Goal: Information Seeking & Learning: Learn about a topic

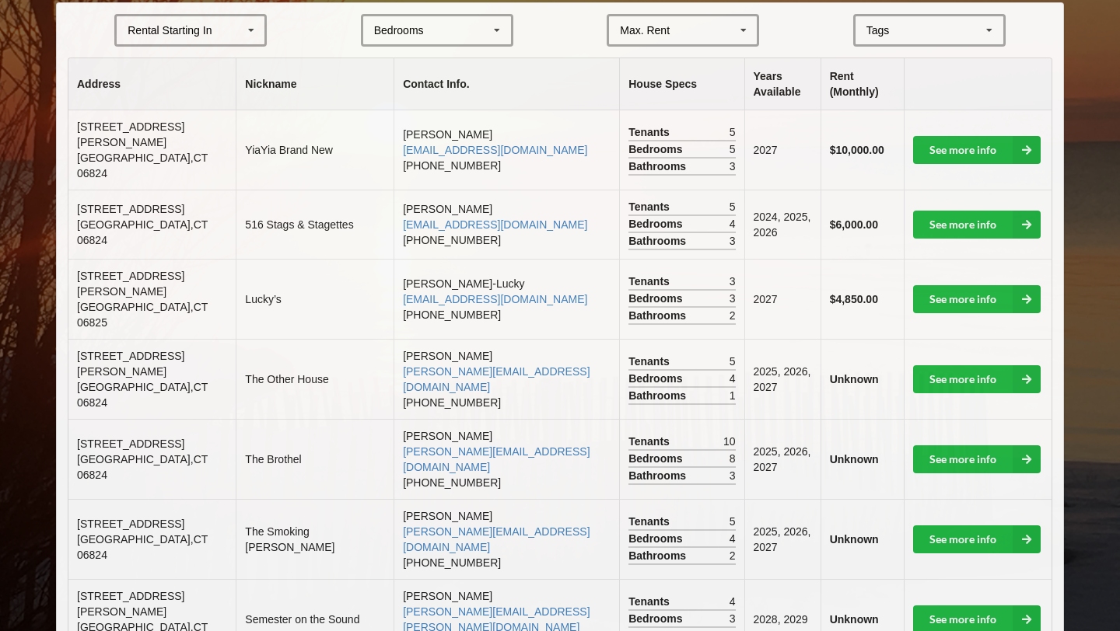
scroll to position [370, 0]
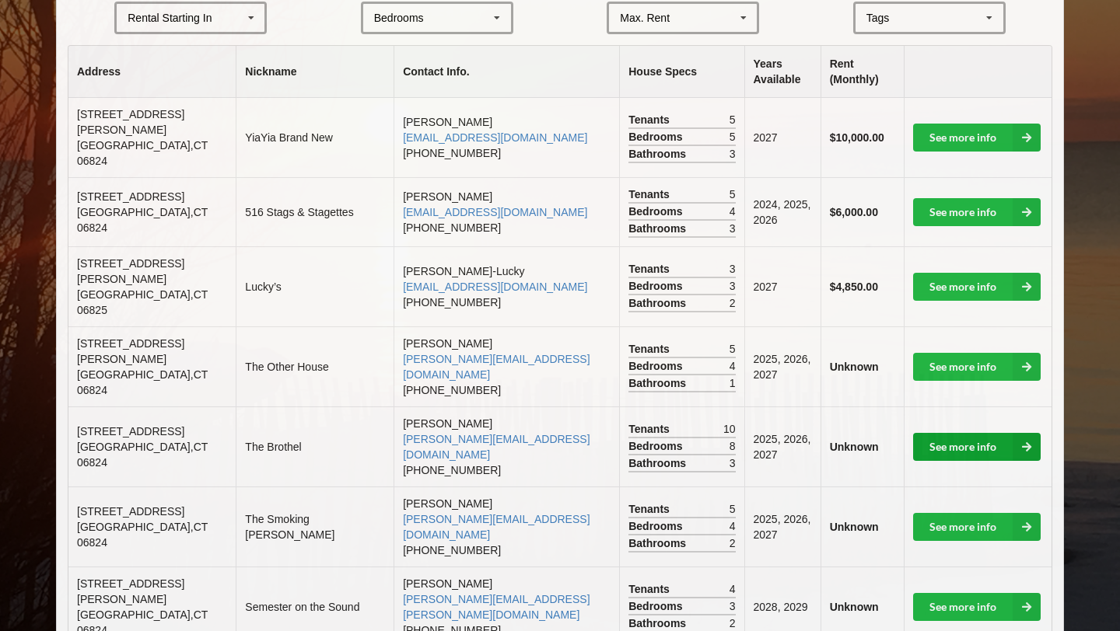
click at [551, 433] on link "See more info" at bounding box center [977, 447] width 128 height 28
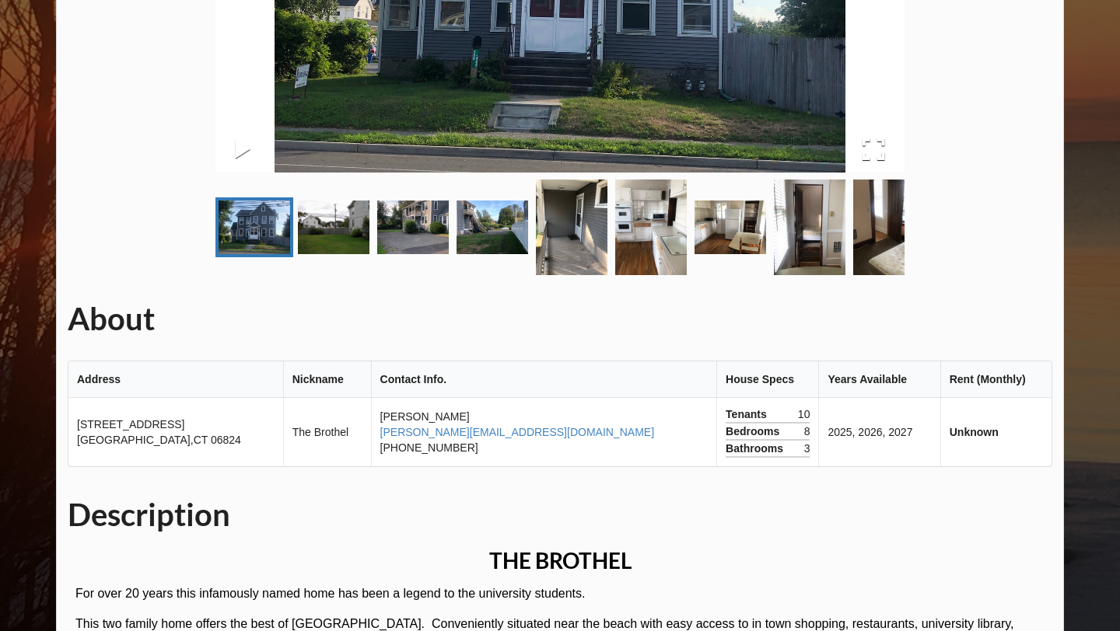
scroll to position [325, 0]
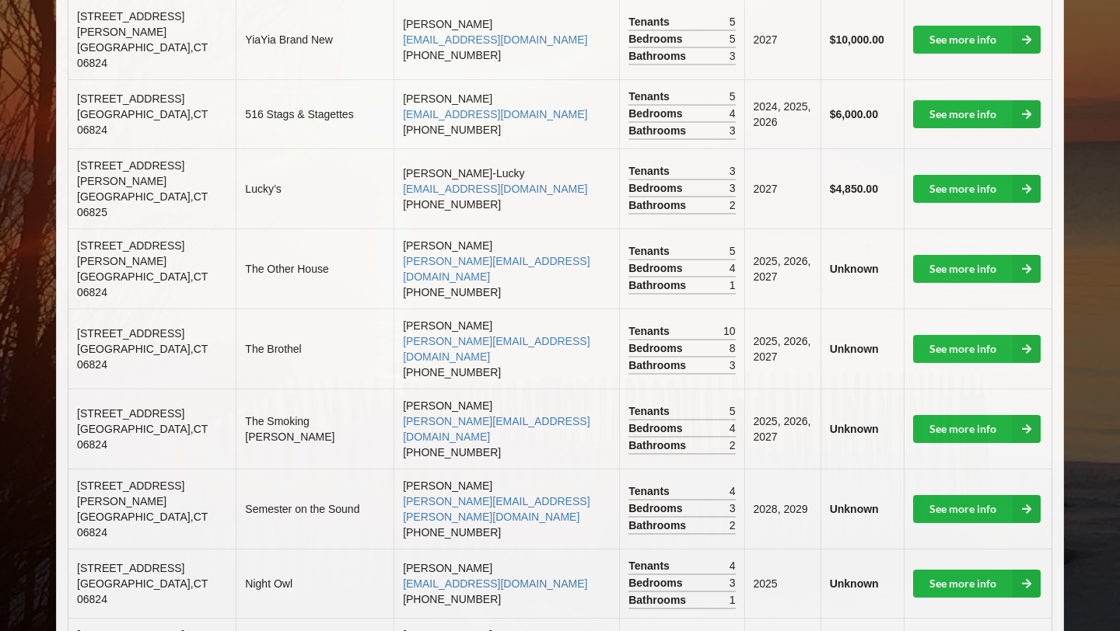
scroll to position [469, 0]
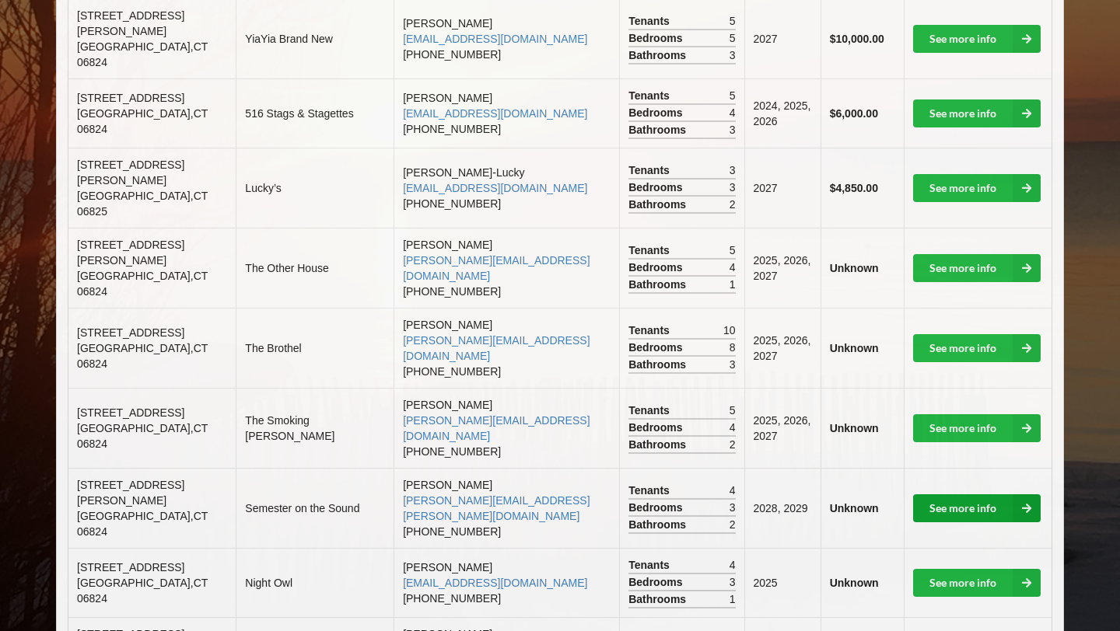
click at [551, 495] on link "See more info" at bounding box center [977, 509] width 128 height 28
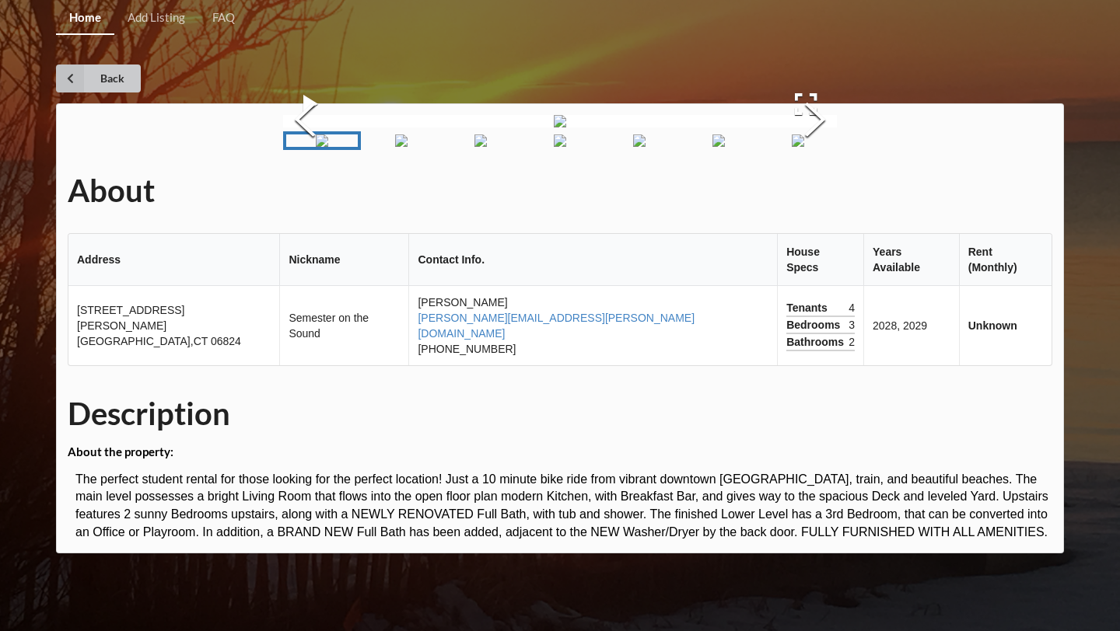
click at [92, 86] on link "Back" at bounding box center [98, 79] width 85 height 28
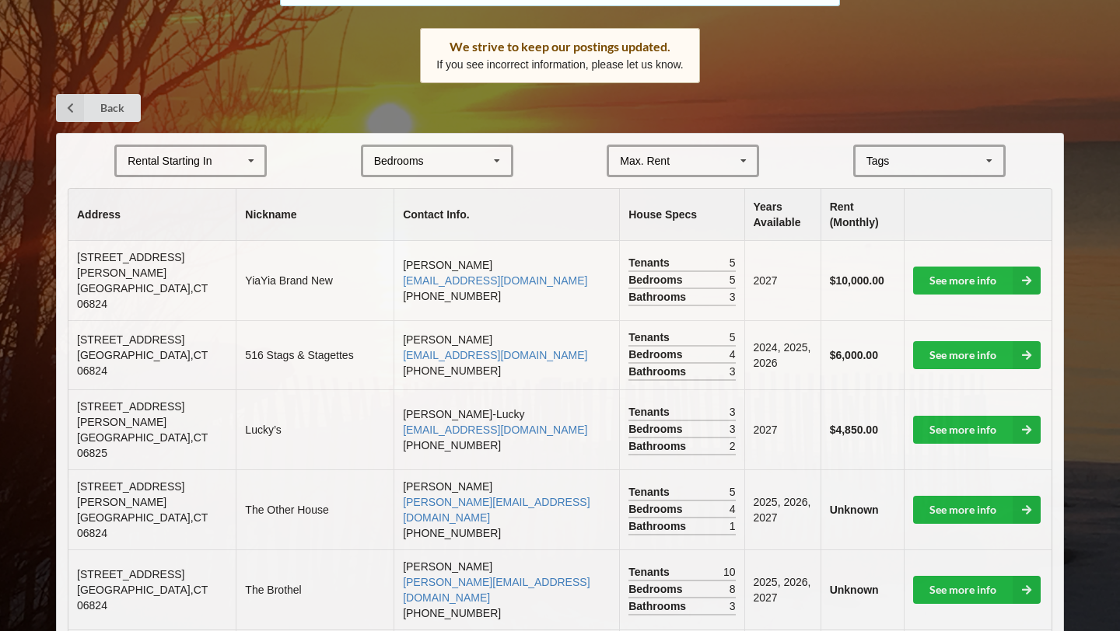
scroll to position [233, 0]
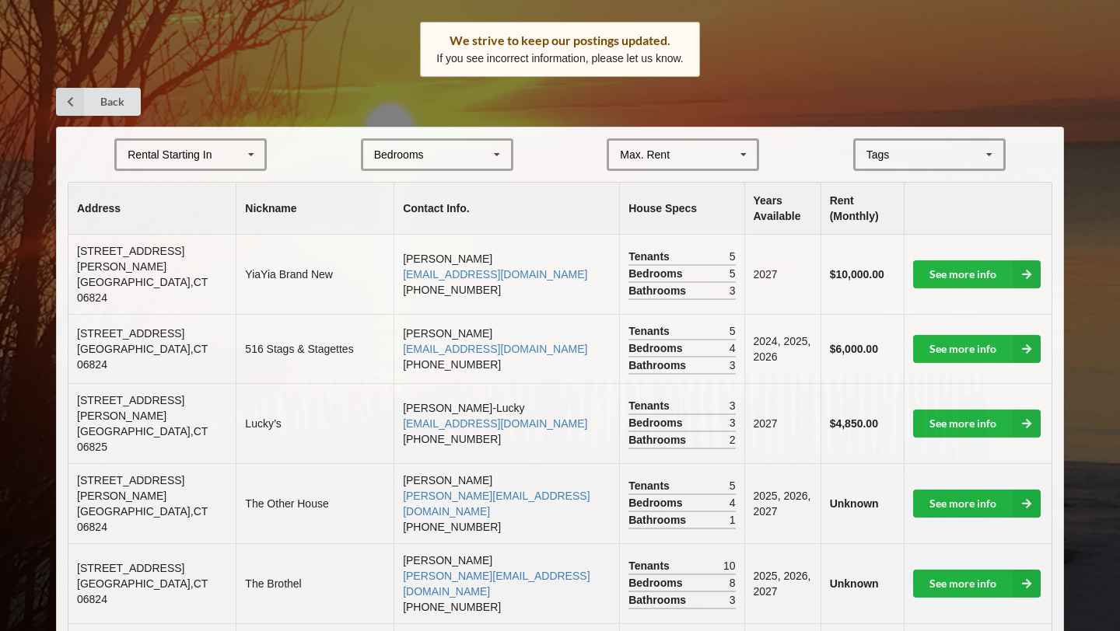
click at [551, 150] on div "[GEOGRAPHIC_DATA] Area Downtown" at bounding box center [929, 154] width 152 height 33
click at [551, 152] on form "Rental Starting In [DATE] 2026 2027 2028 Bedrooms 1 2 3 4 5 6 7 8 Max. Rent $4,…" at bounding box center [560, 154] width 985 height 33
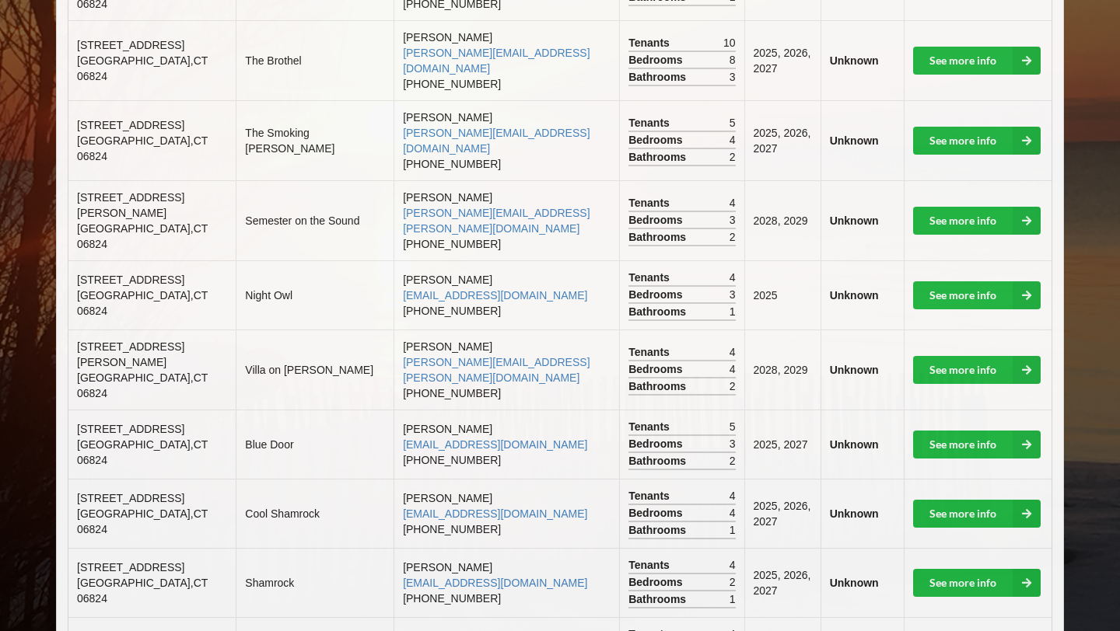
scroll to position [756, 0]
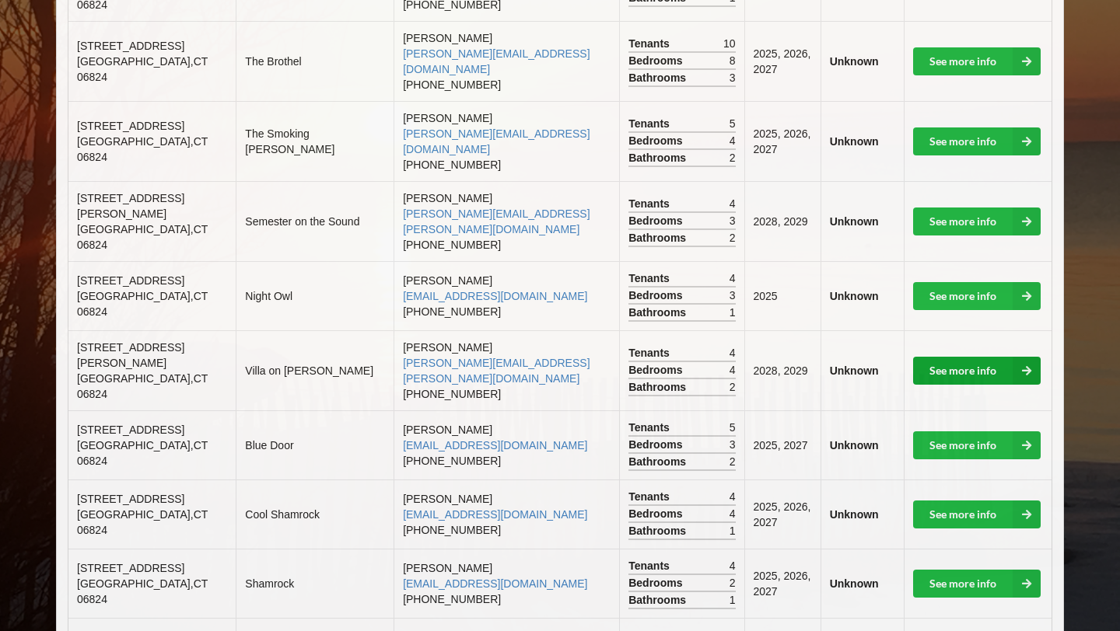
click at [551, 357] on link "See more info" at bounding box center [977, 371] width 128 height 28
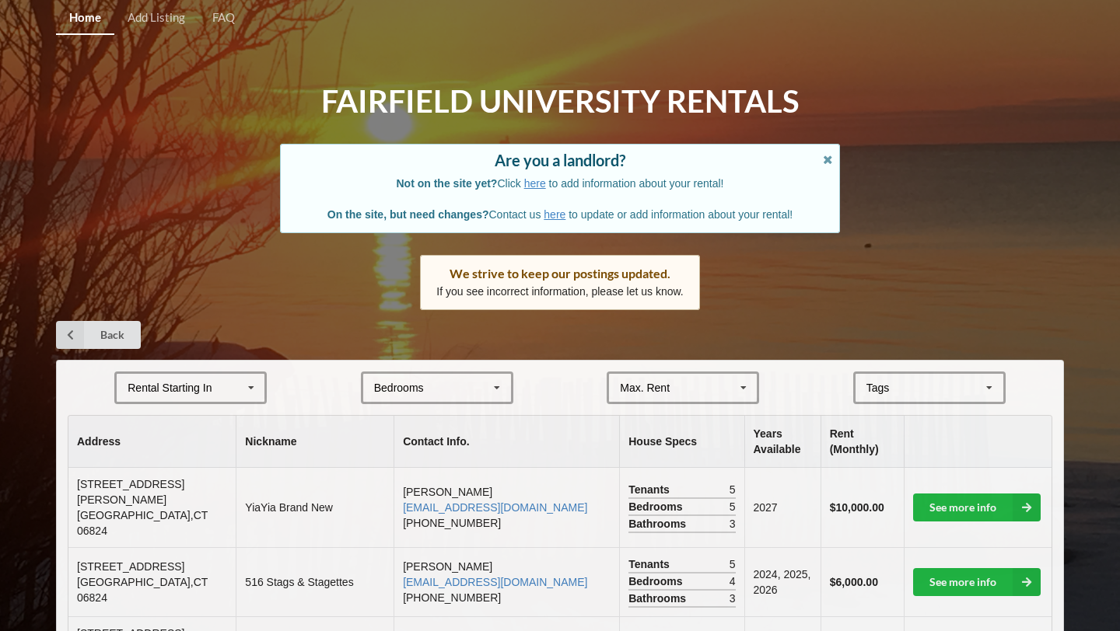
scroll to position [756, 0]
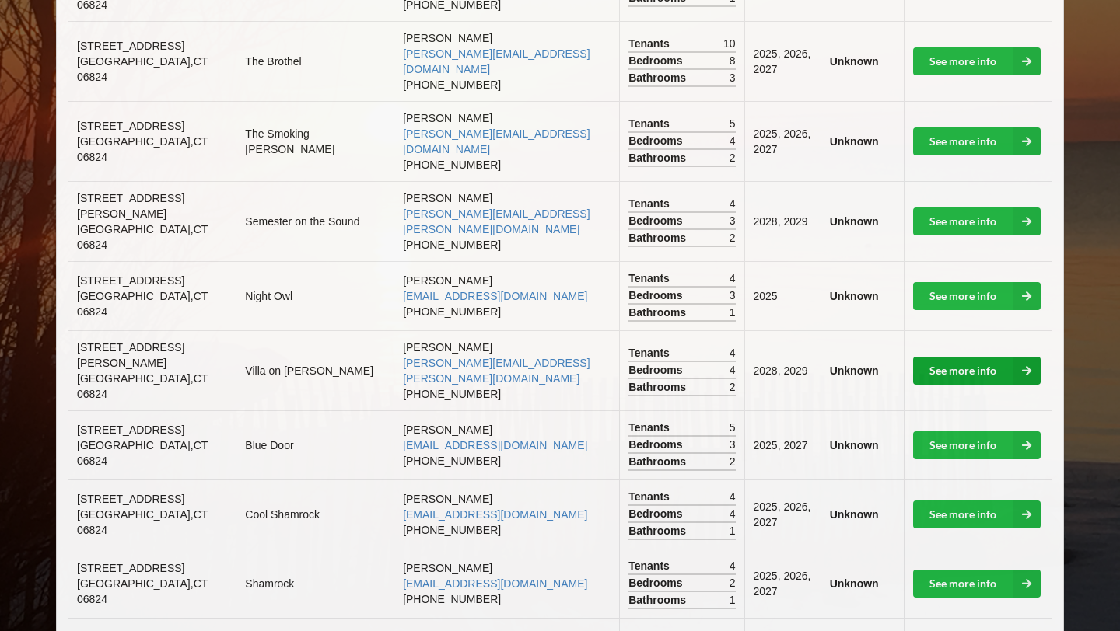
click at [551, 357] on icon at bounding box center [1027, 371] width 28 height 28
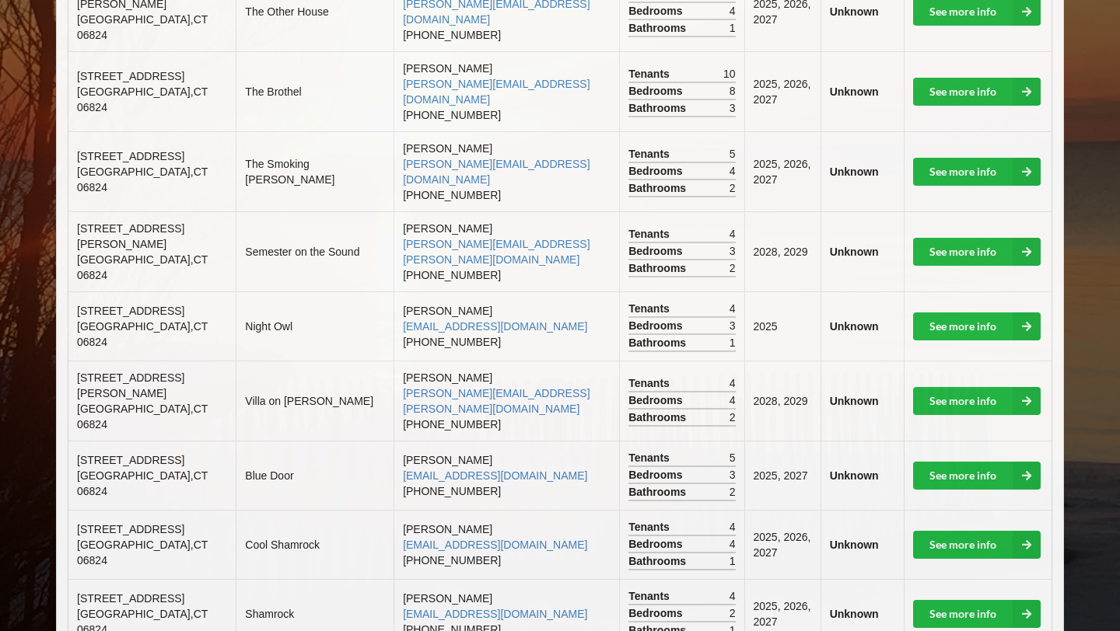
scroll to position [712, 0]
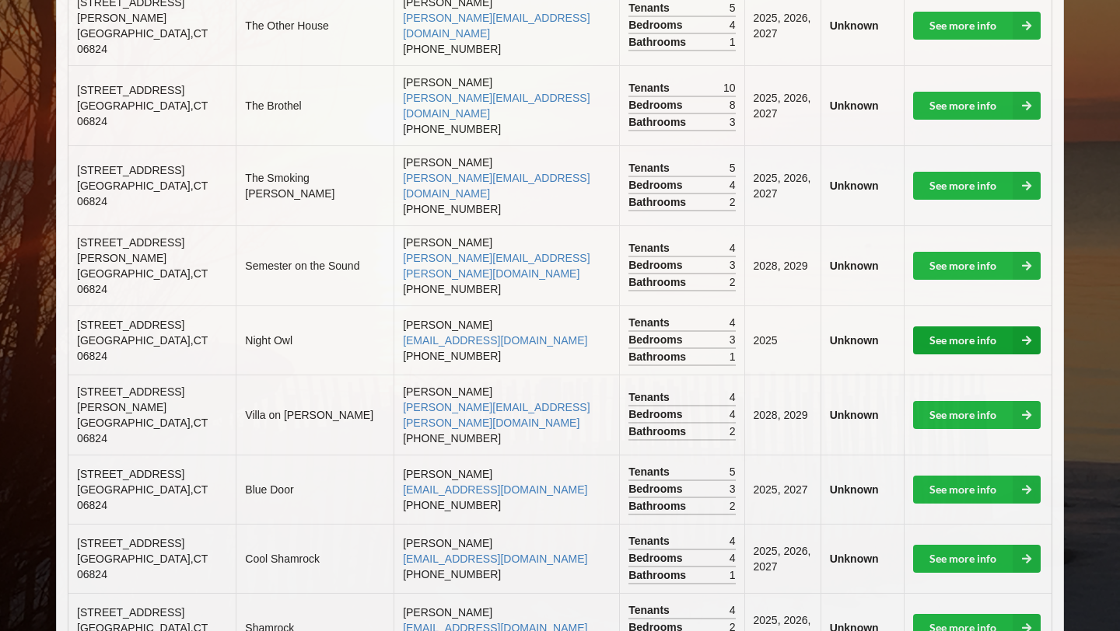
click at [551, 327] on icon at bounding box center [1027, 341] width 28 height 28
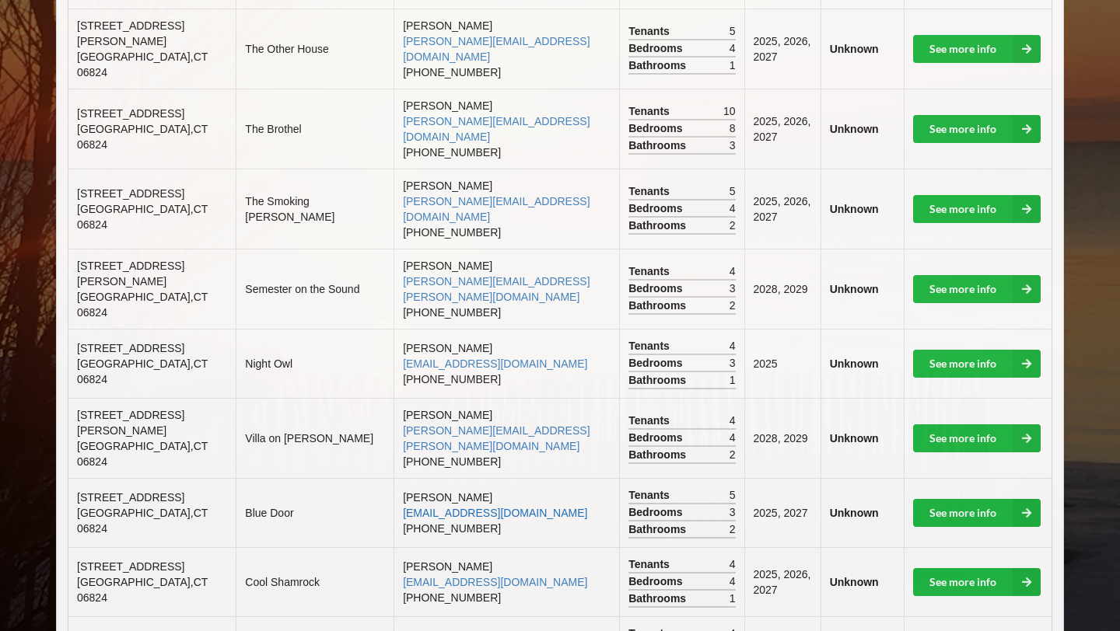
scroll to position [683, 0]
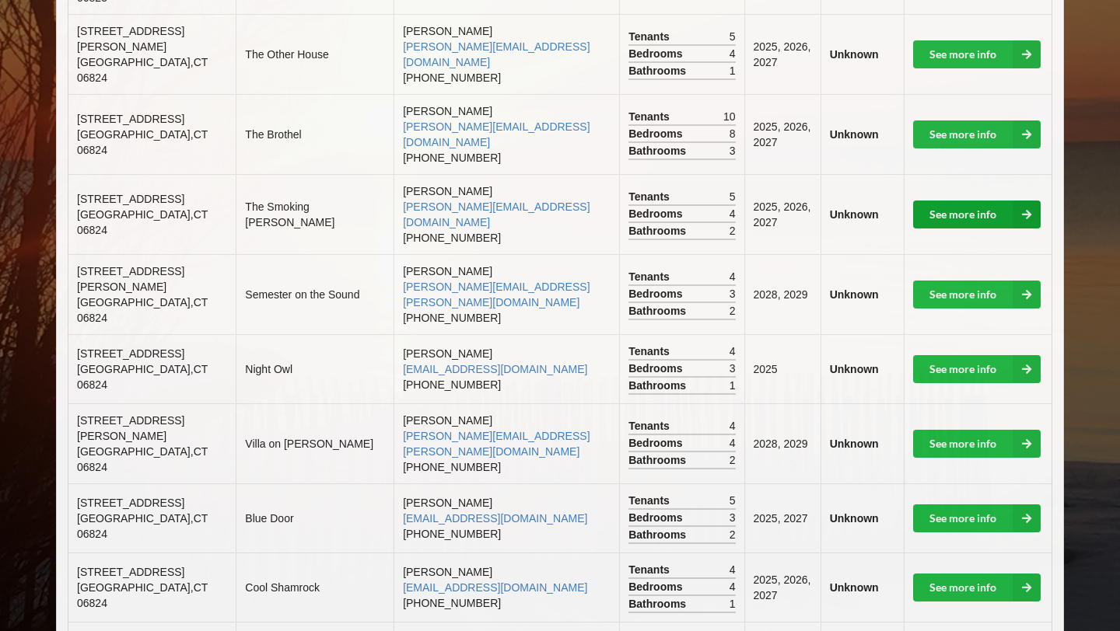
click at [551, 201] on icon at bounding box center [1027, 215] width 28 height 28
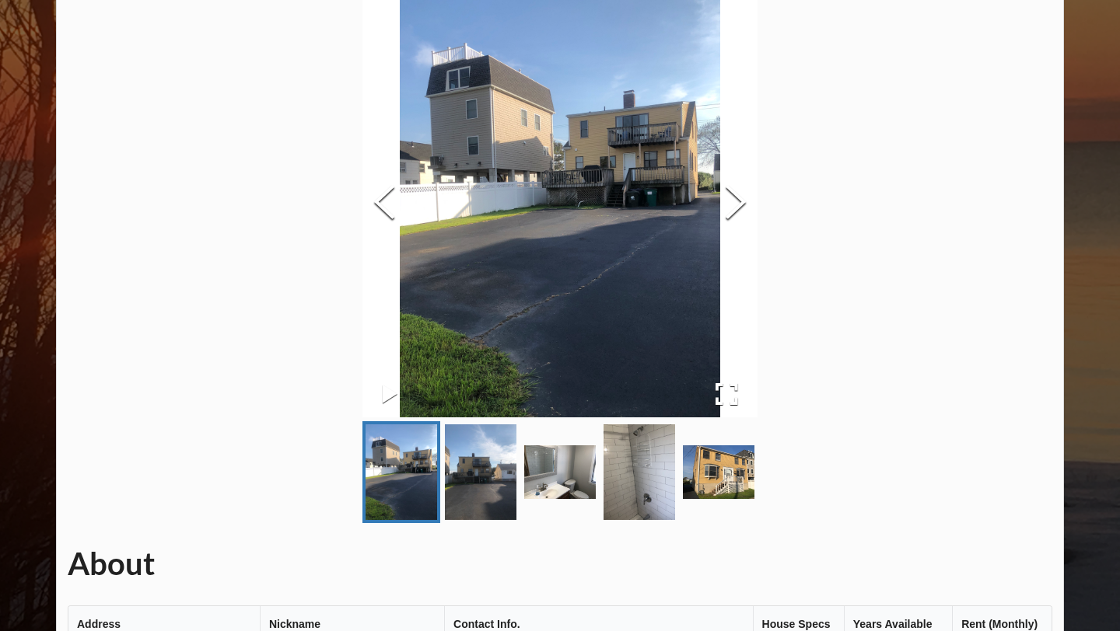
scroll to position [99, 0]
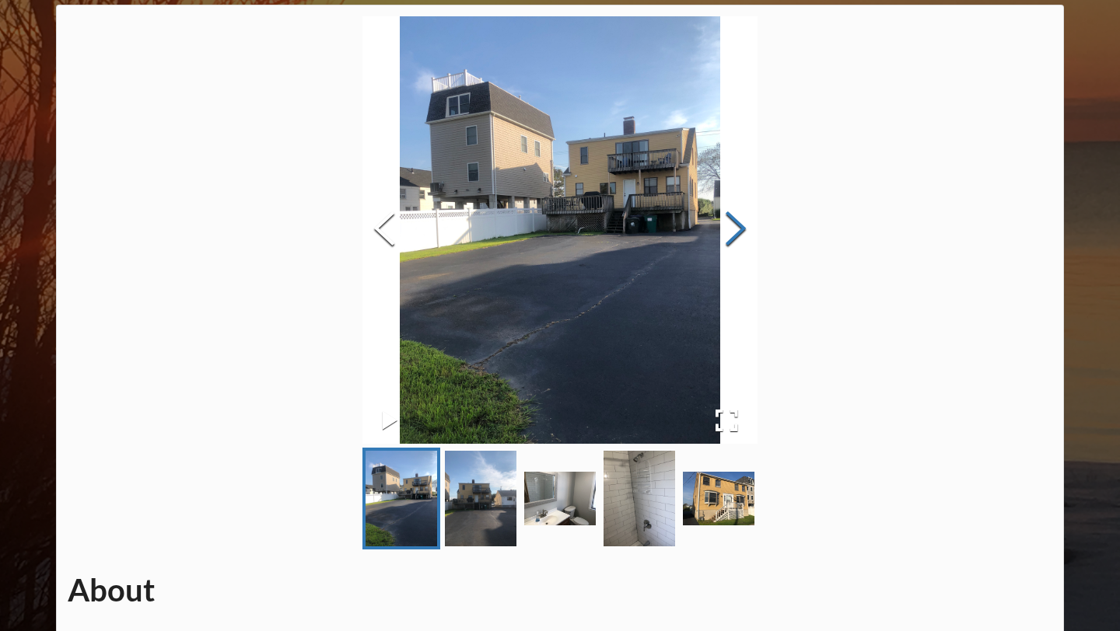
click at [551, 233] on button "Next Slide" at bounding box center [736, 230] width 44 height 141
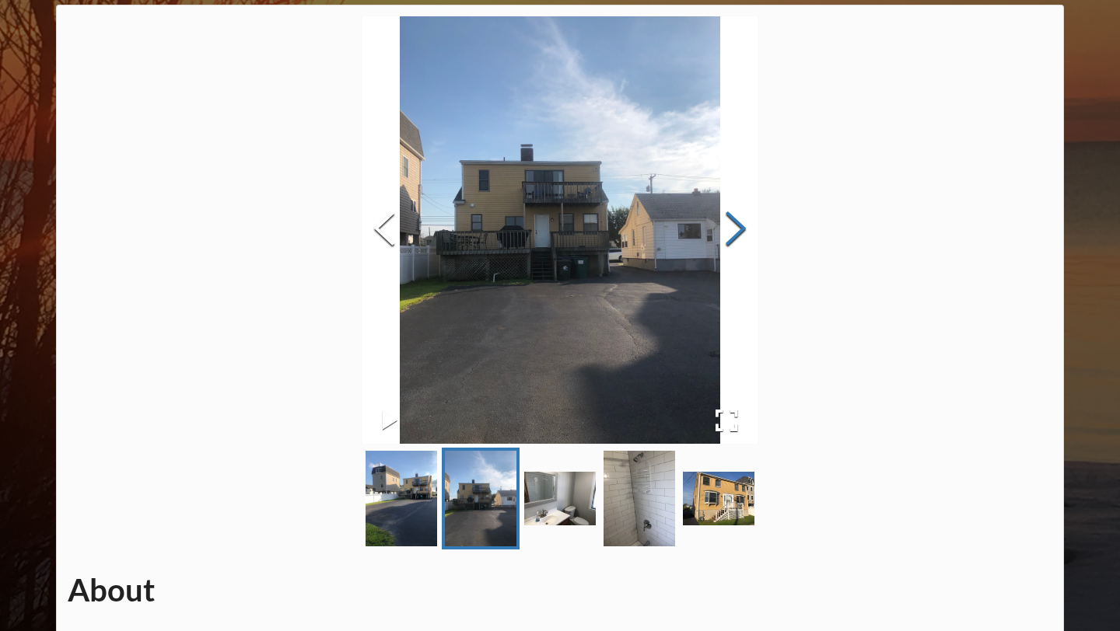
click at [551, 233] on button "Next Slide" at bounding box center [736, 230] width 44 height 141
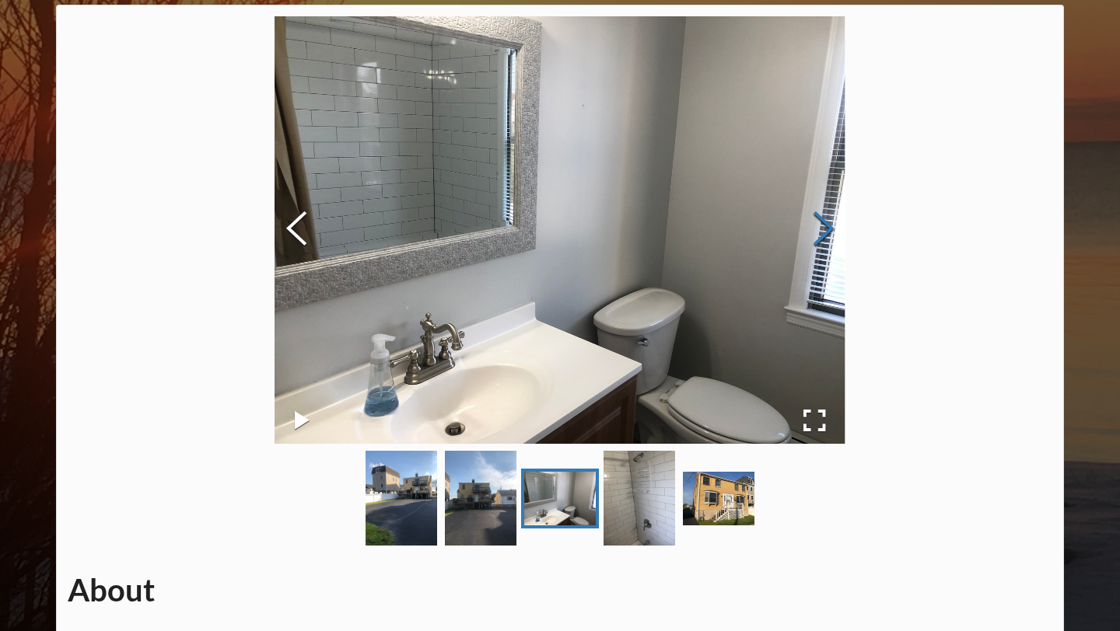
click at [551, 232] on button "Next Slide" at bounding box center [824, 230] width 44 height 141
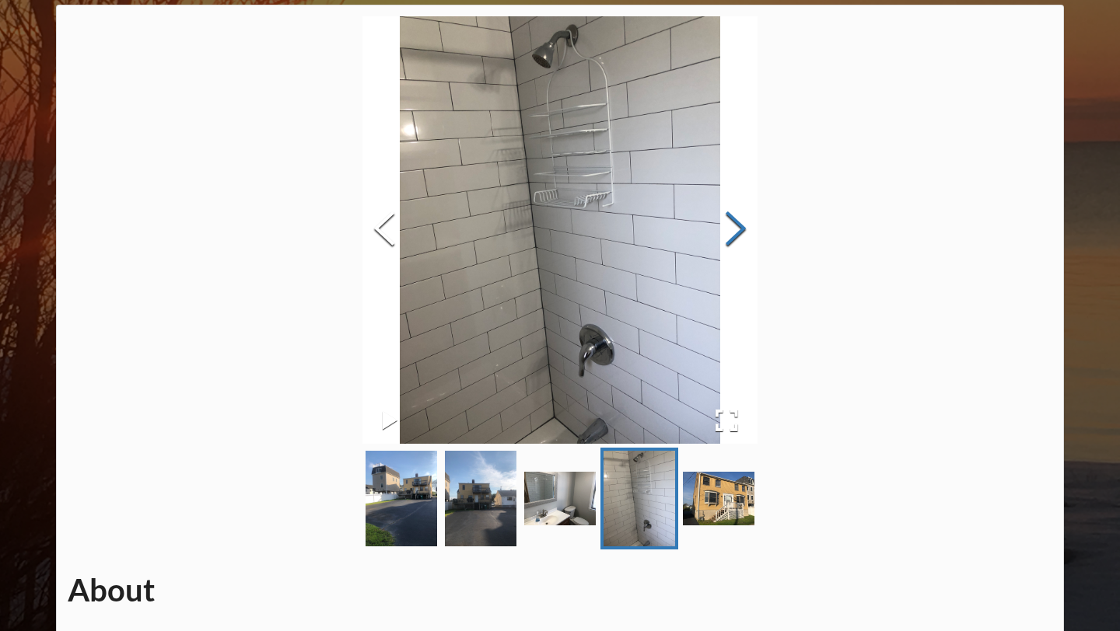
click at [551, 238] on button "Next Slide" at bounding box center [736, 230] width 44 height 141
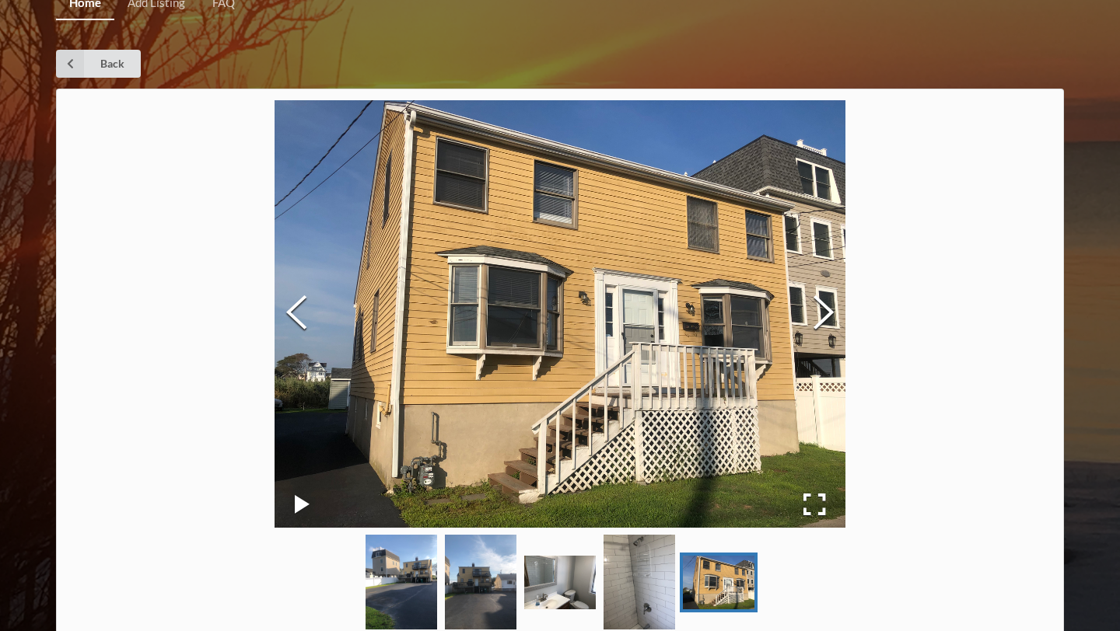
scroll to position [0, 0]
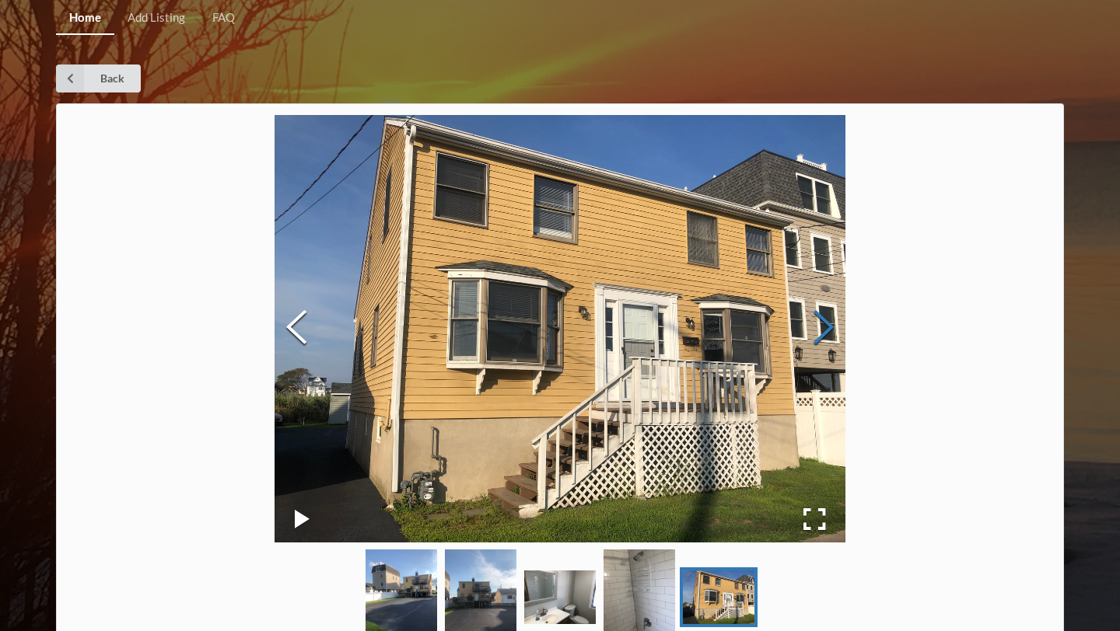
click at [551, 259] on button "Next Slide" at bounding box center [824, 329] width 44 height 141
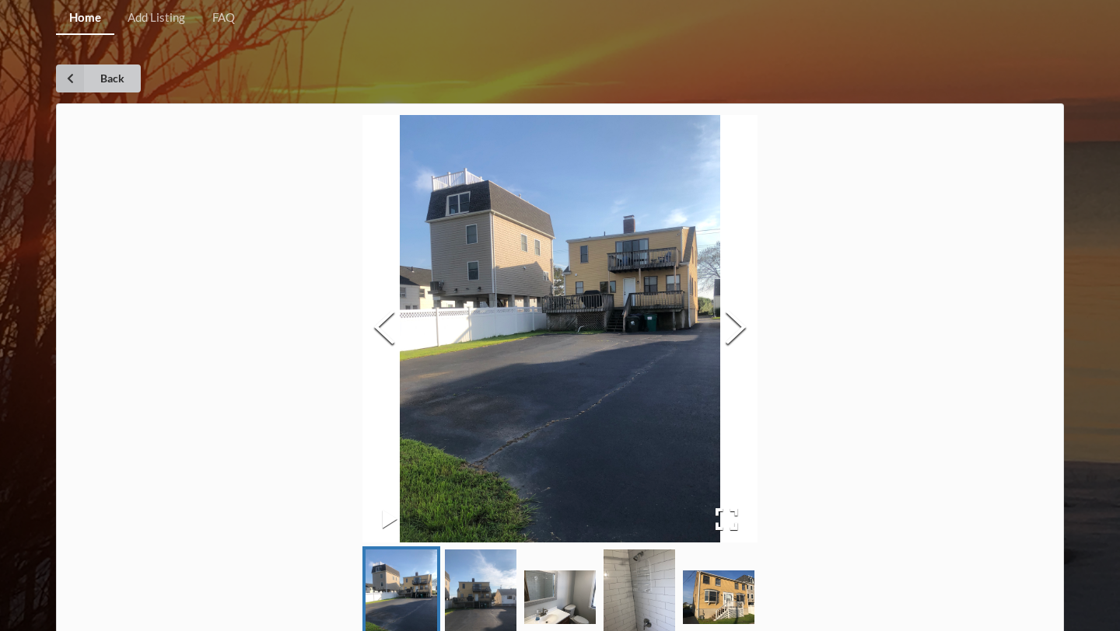
click at [77, 77] on icon at bounding box center [70, 79] width 28 height 28
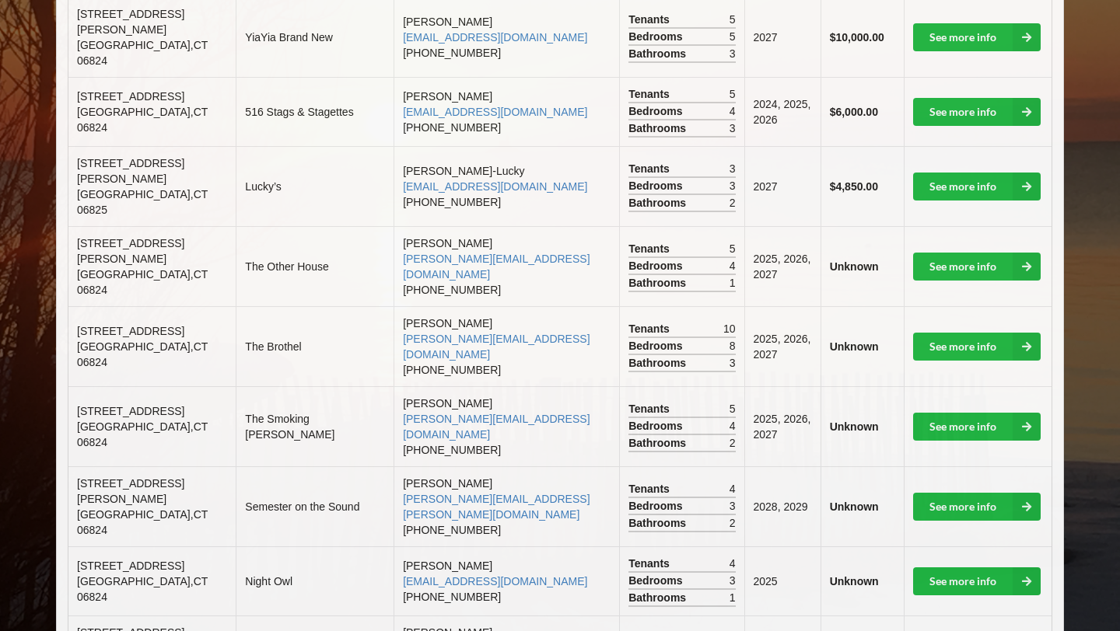
scroll to position [474, 0]
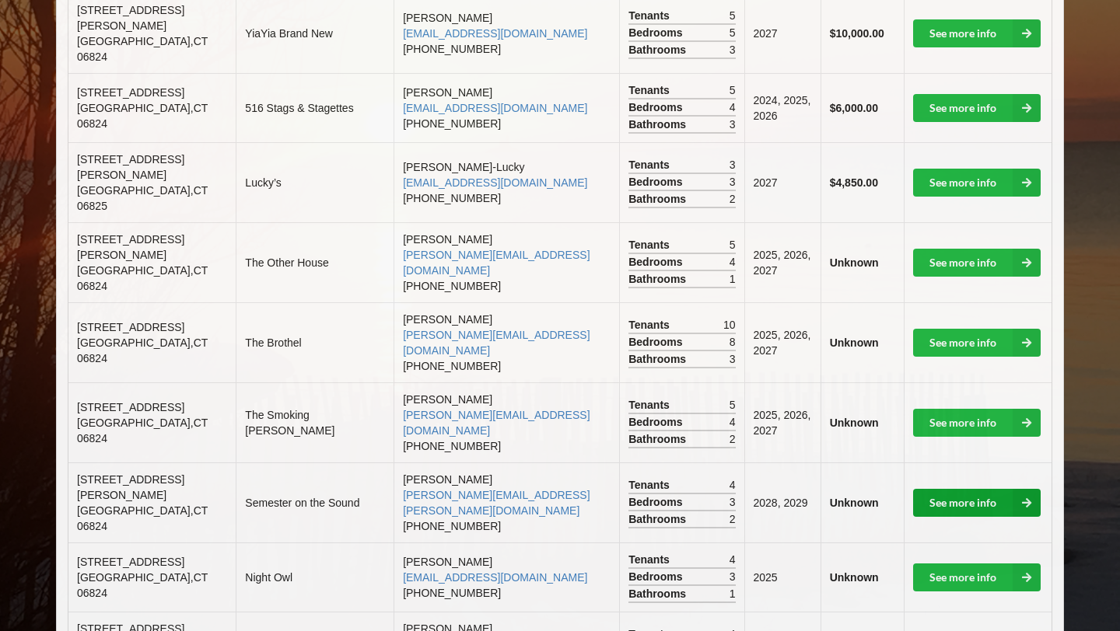
click at [551, 489] on icon at bounding box center [1027, 503] width 28 height 28
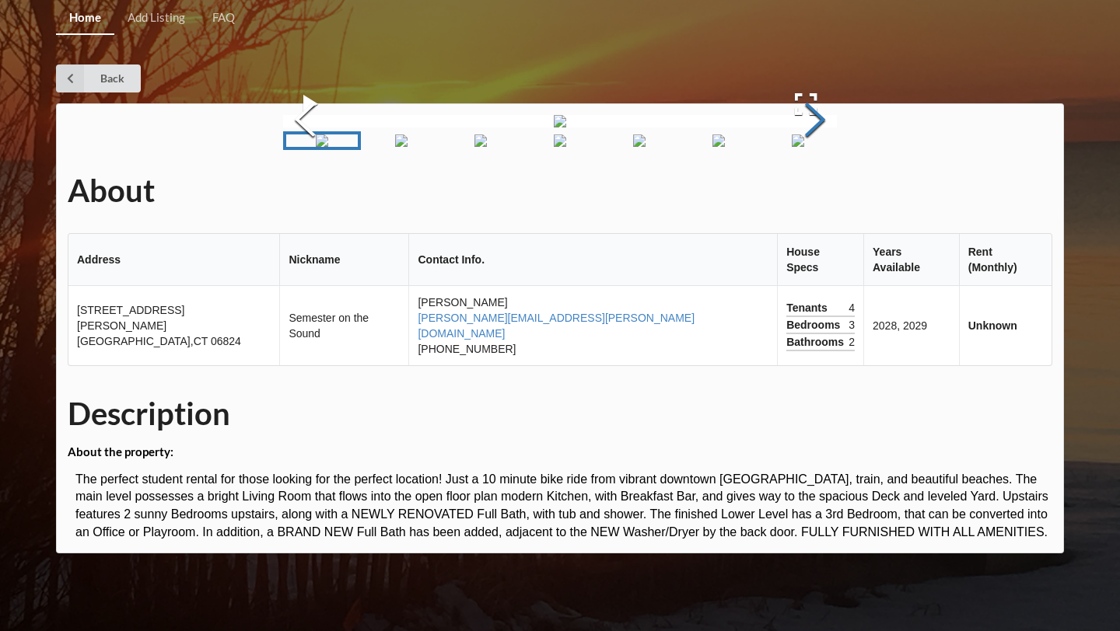
click at [551, 192] on button "Next Slide" at bounding box center [815, 121] width 44 height 141
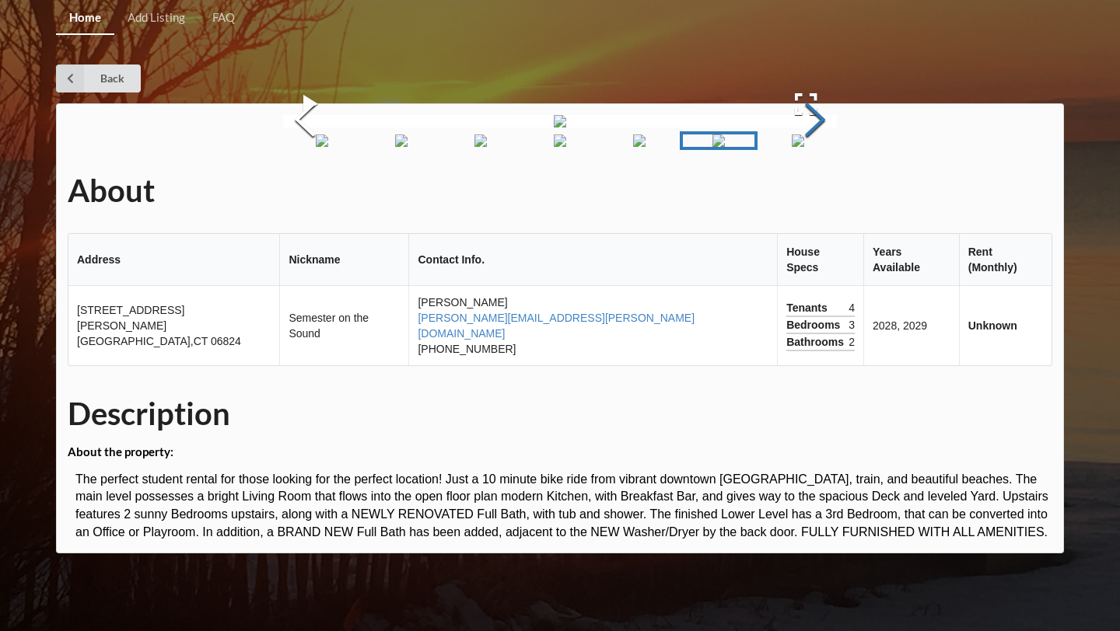
click at [551, 192] on button "Next Slide" at bounding box center [815, 121] width 44 height 141
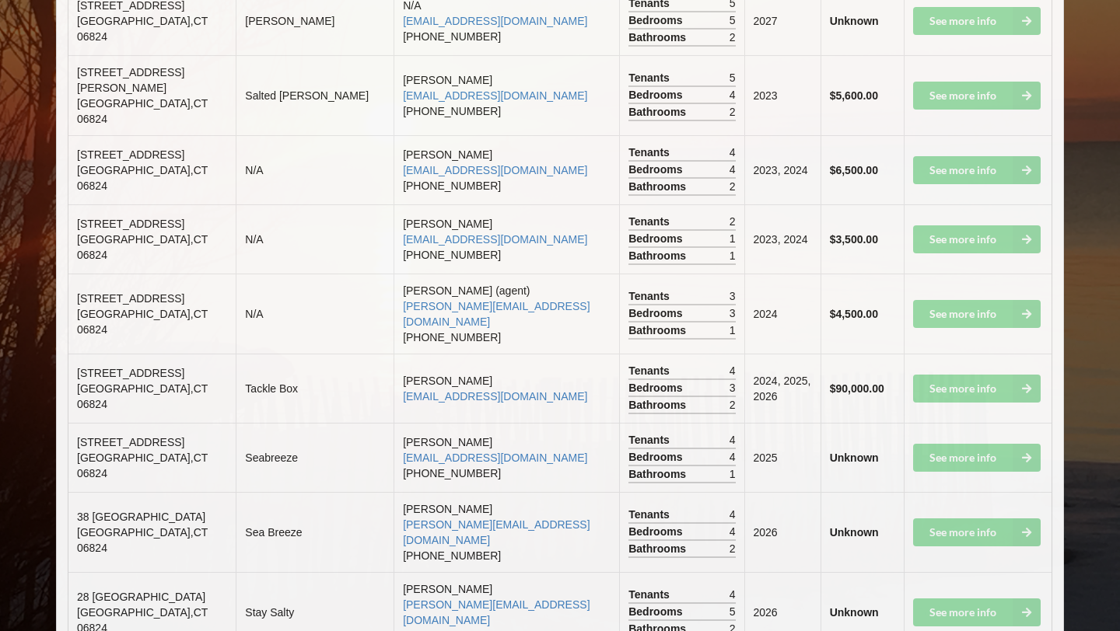
scroll to position [3063, 0]
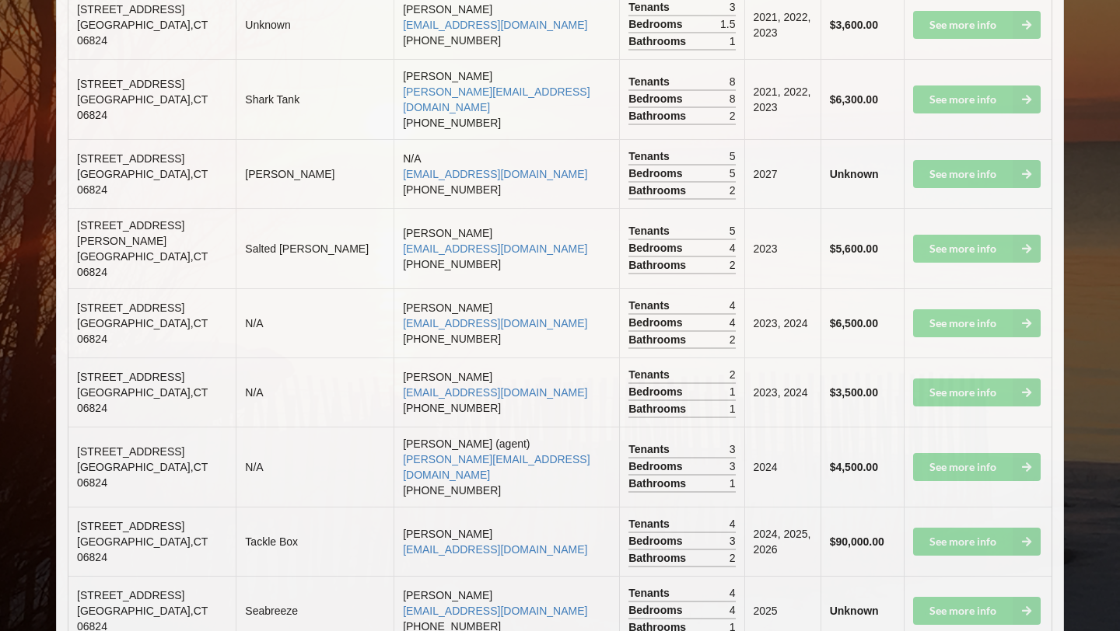
click at [551, 427] on td "See more info" at bounding box center [978, 467] width 149 height 80
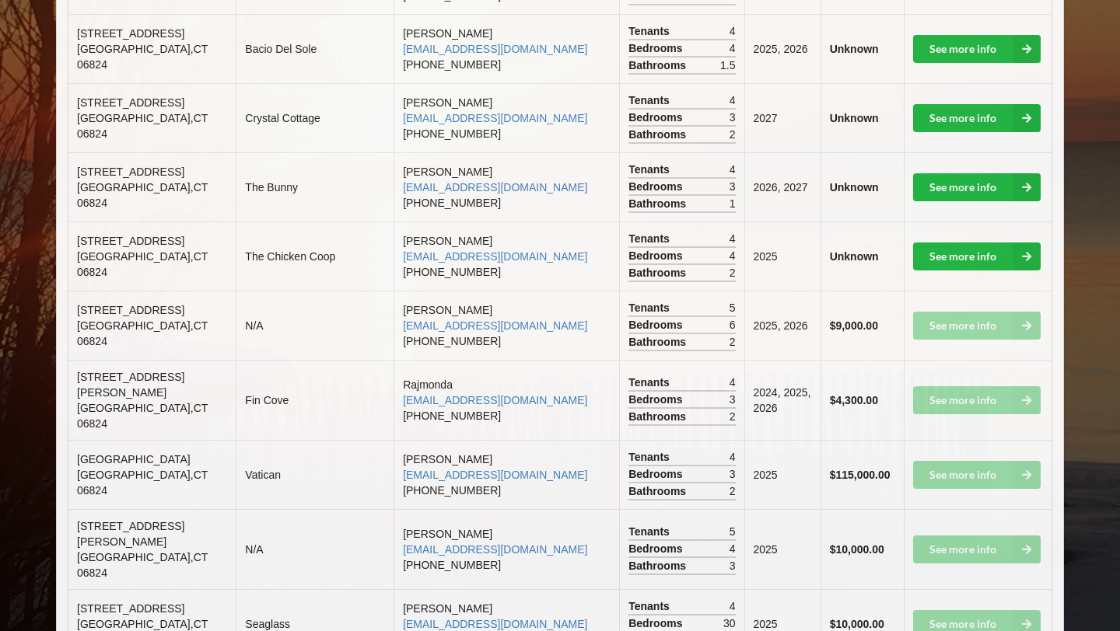
scroll to position [1296, 0]
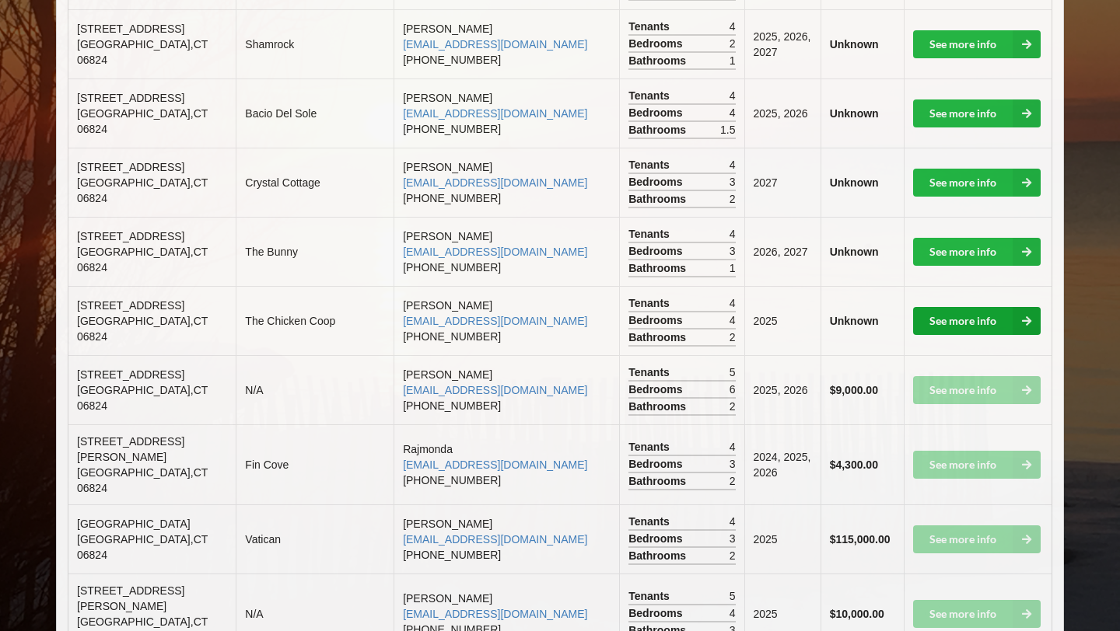
click at [551, 307] on link "See more info" at bounding box center [977, 321] width 128 height 28
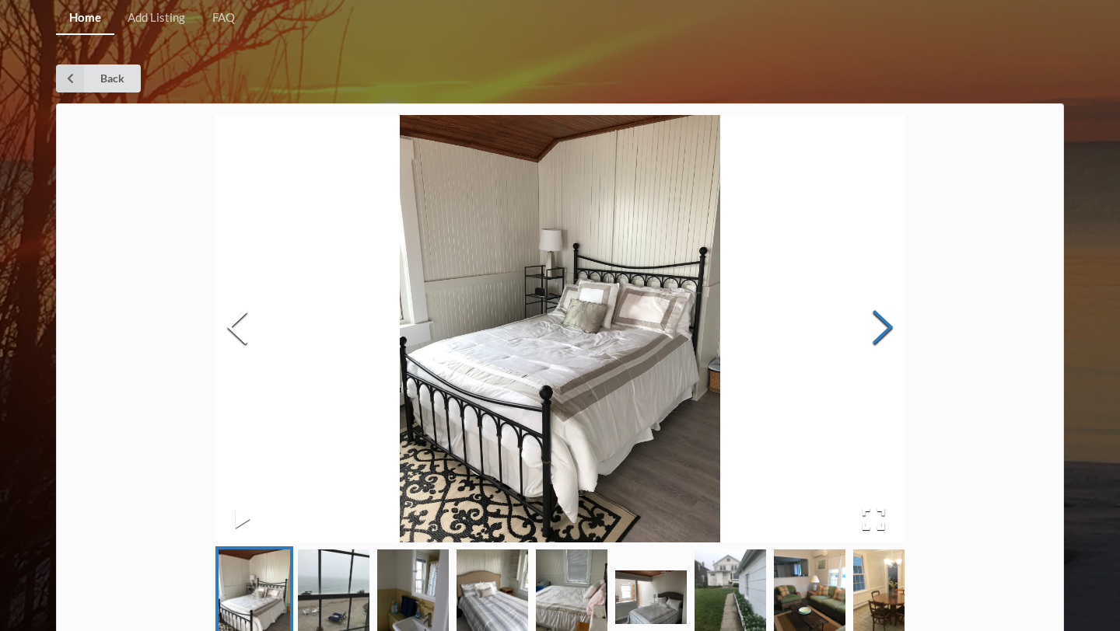
click at [551, 339] on button "Next Slide" at bounding box center [883, 329] width 44 height 141
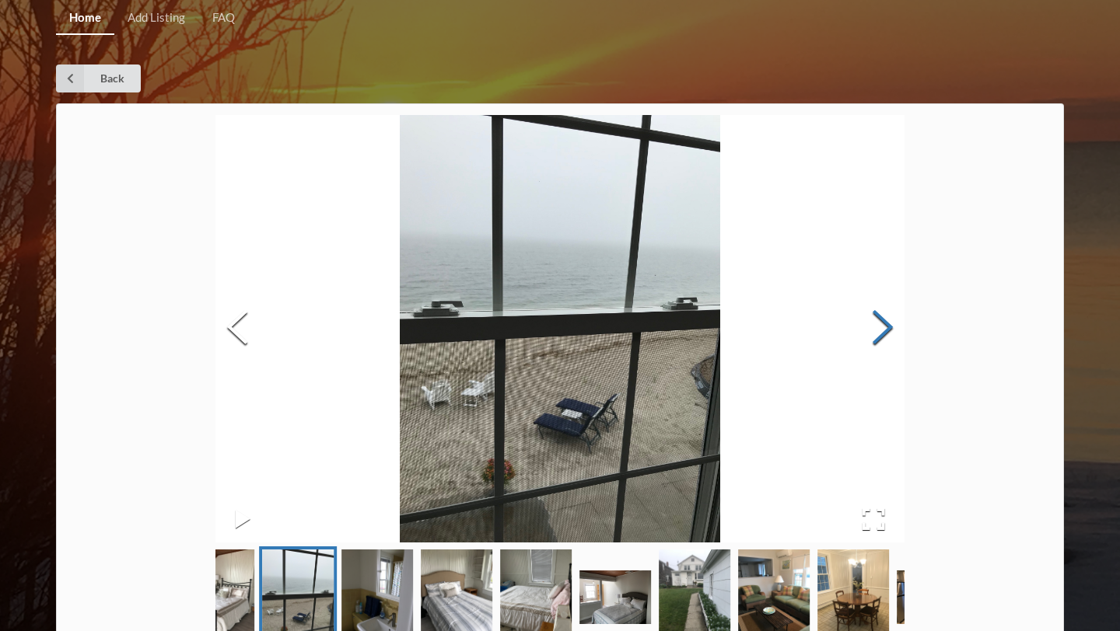
click at [551, 339] on button "Next Slide" at bounding box center [883, 329] width 44 height 141
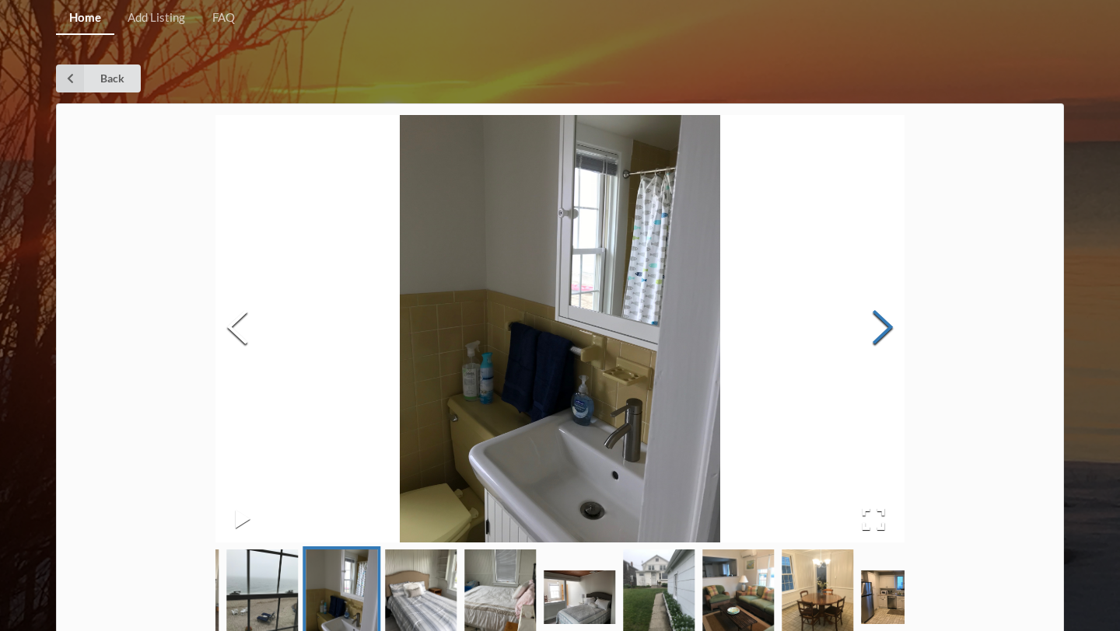
click at [551, 339] on button "Next Slide" at bounding box center [883, 329] width 44 height 141
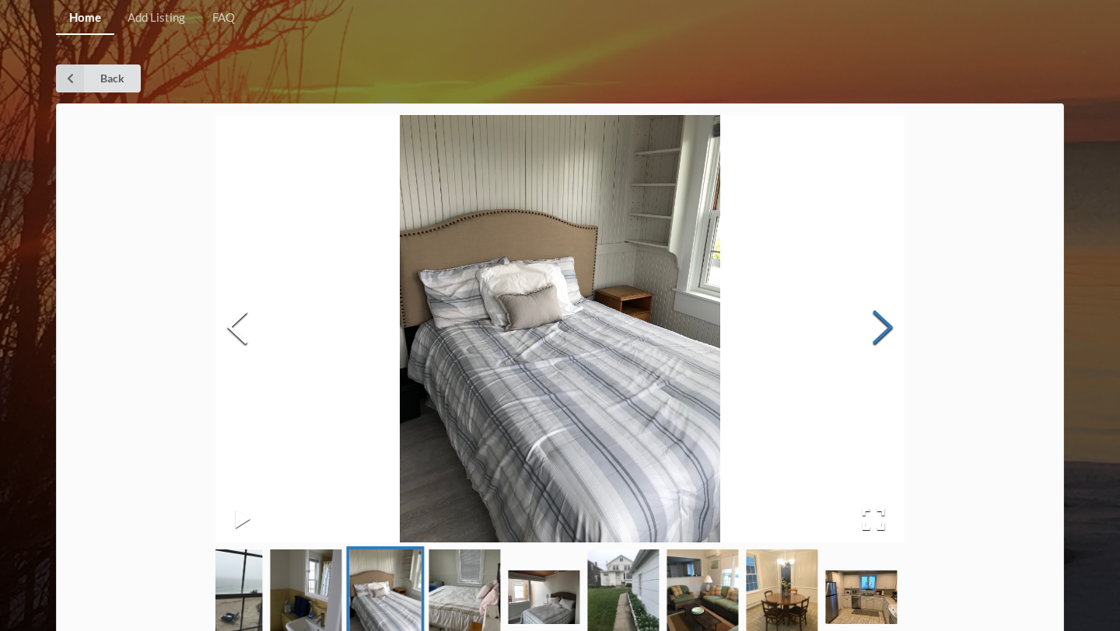
click at [551, 339] on button "Next Slide" at bounding box center [883, 329] width 44 height 141
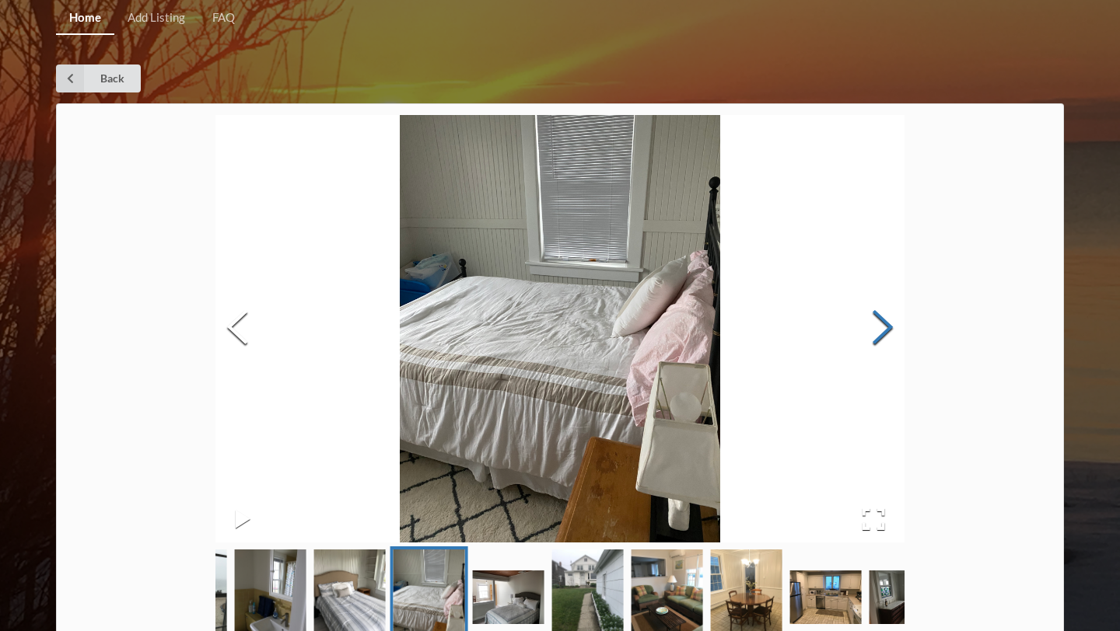
click at [551, 338] on button "Next Slide" at bounding box center [883, 329] width 44 height 141
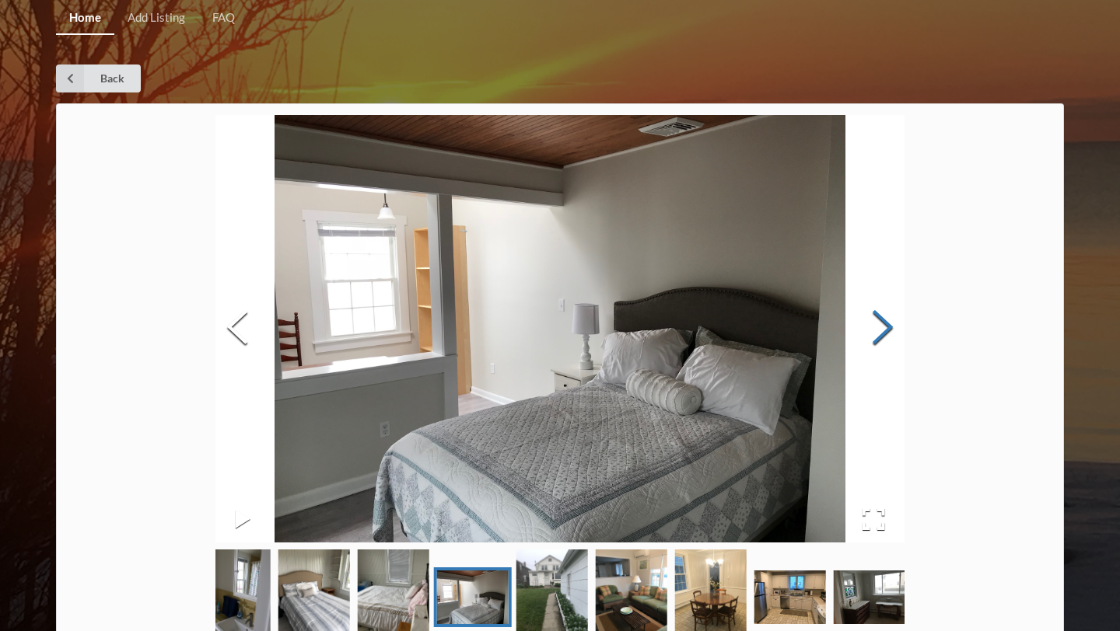
click at [551, 338] on button "Next Slide" at bounding box center [883, 329] width 44 height 141
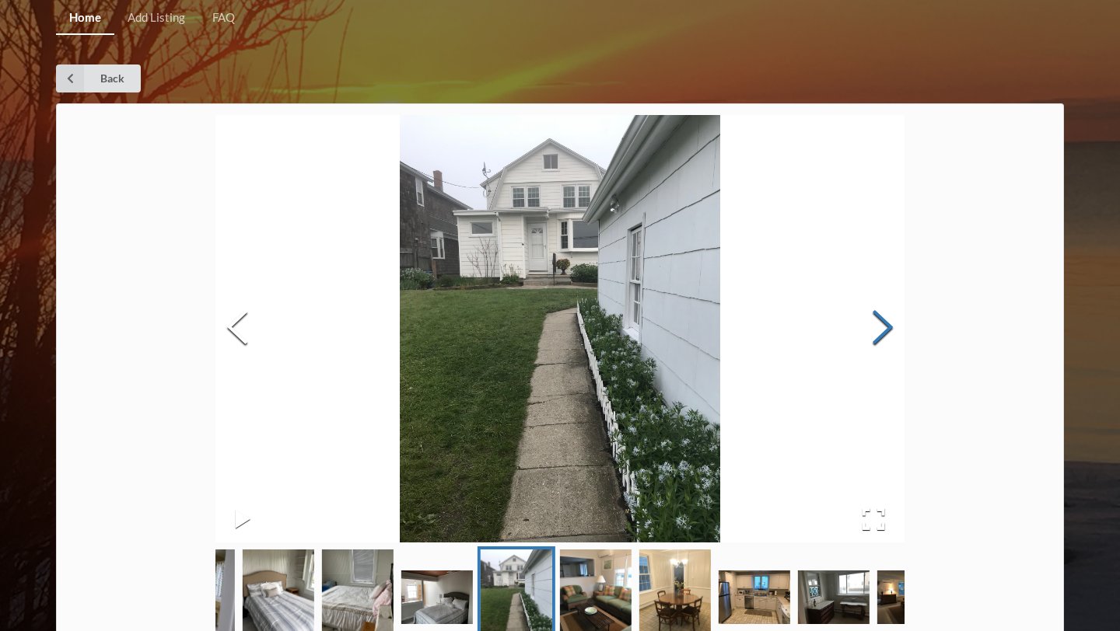
click at [551, 338] on button "Next Slide" at bounding box center [883, 329] width 44 height 141
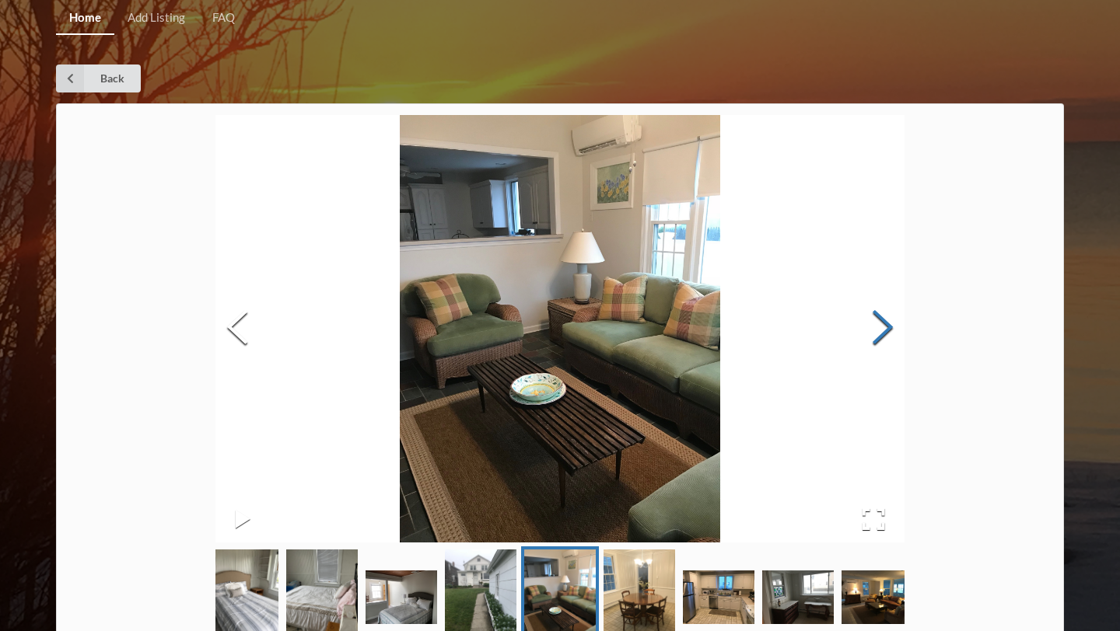
click at [551, 338] on button "Next Slide" at bounding box center [883, 329] width 44 height 141
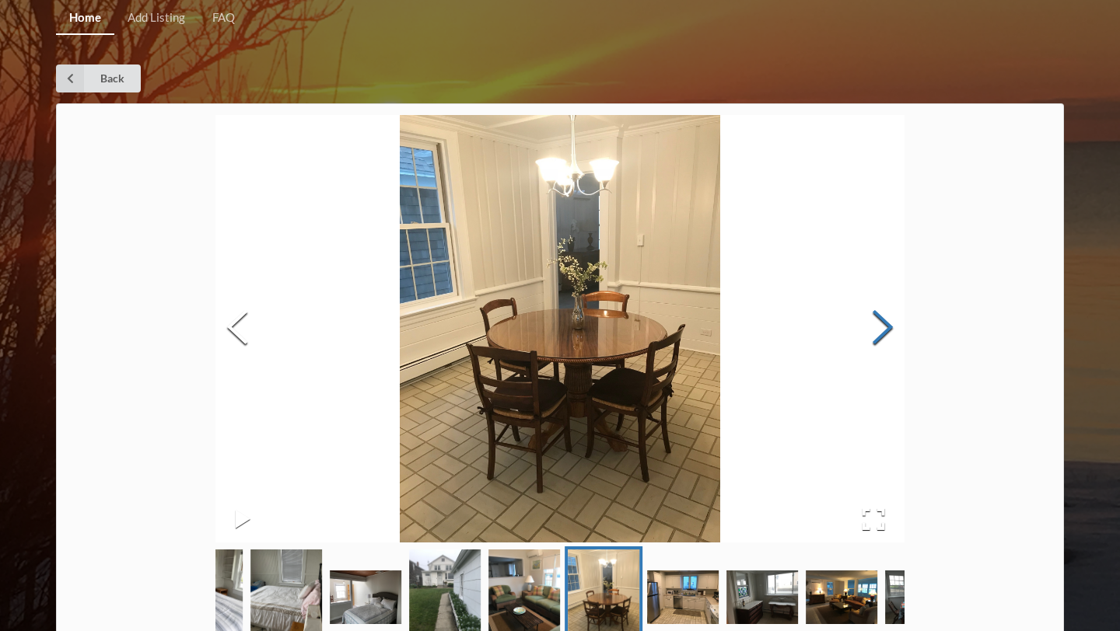
click at [551, 331] on button "Next Slide" at bounding box center [883, 329] width 44 height 141
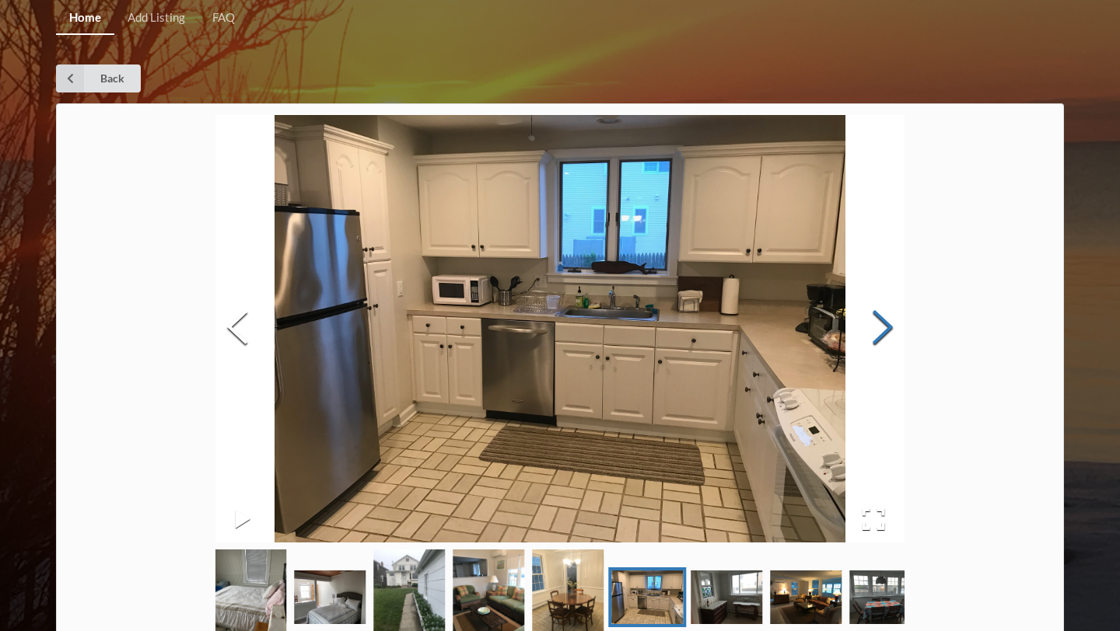
click at [551, 333] on button "Next Slide" at bounding box center [883, 329] width 44 height 141
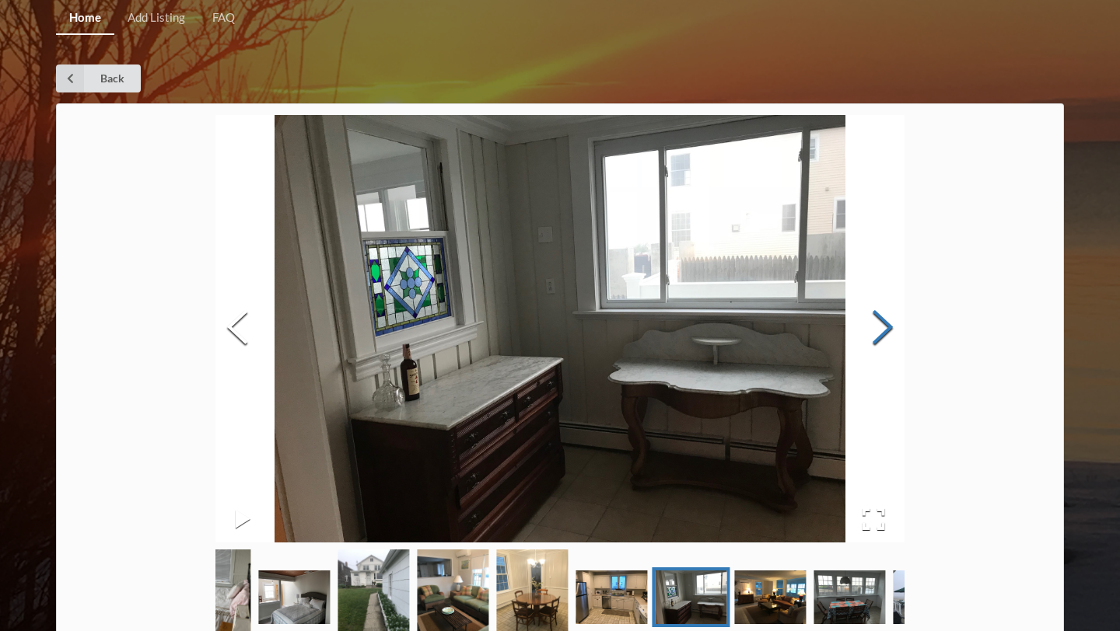
click at [551, 333] on button "Next Slide" at bounding box center [883, 329] width 44 height 141
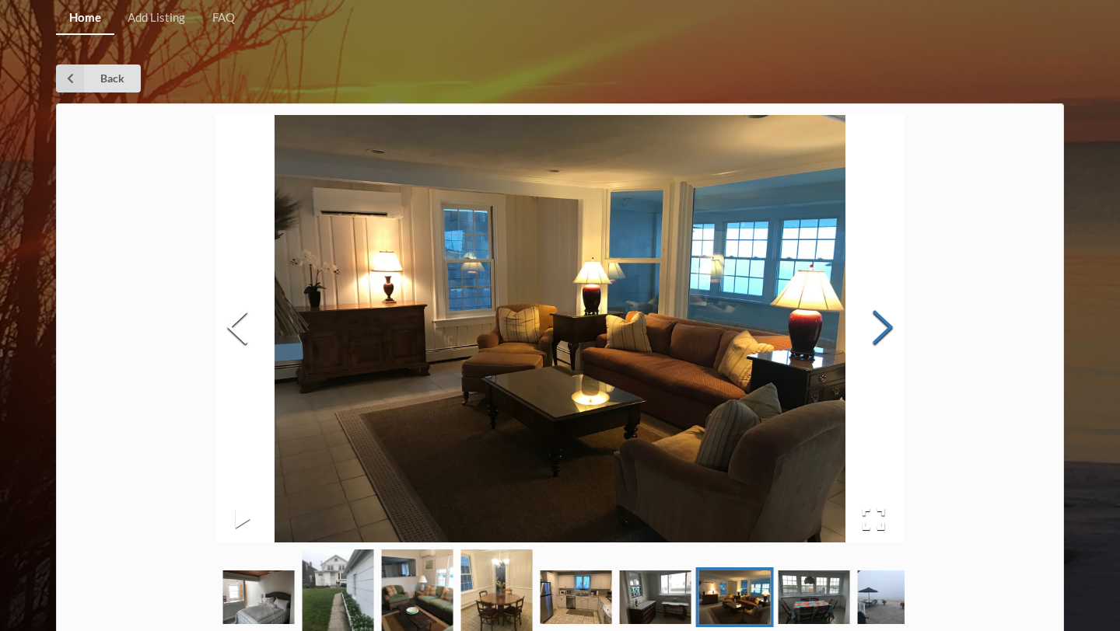
click at [551, 333] on button "Next Slide" at bounding box center [883, 329] width 44 height 141
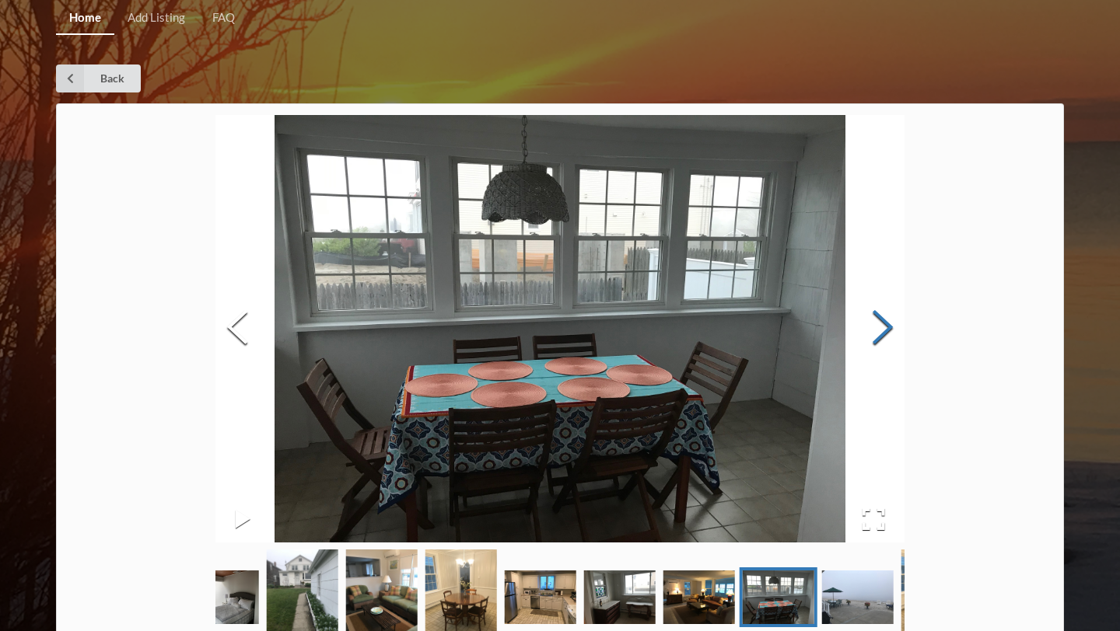
click at [551, 344] on button "Next Slide" at bounding box center [883, 329] width 44 height 141
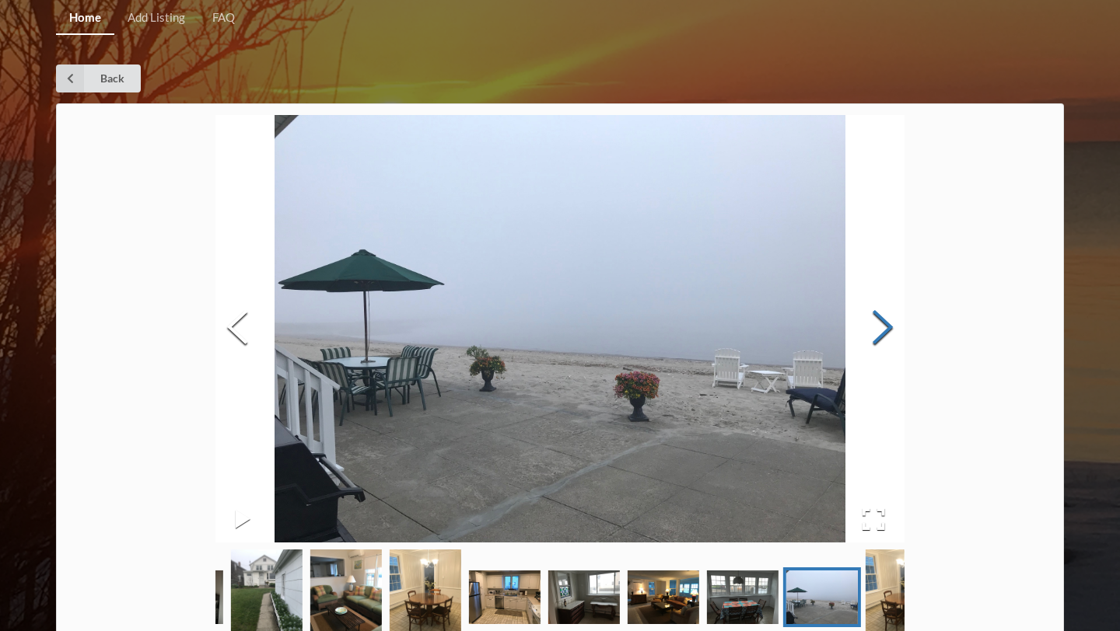
click at [551, 344] on button "Next Slide" at bounding box center [883, 329] width 44 height 141
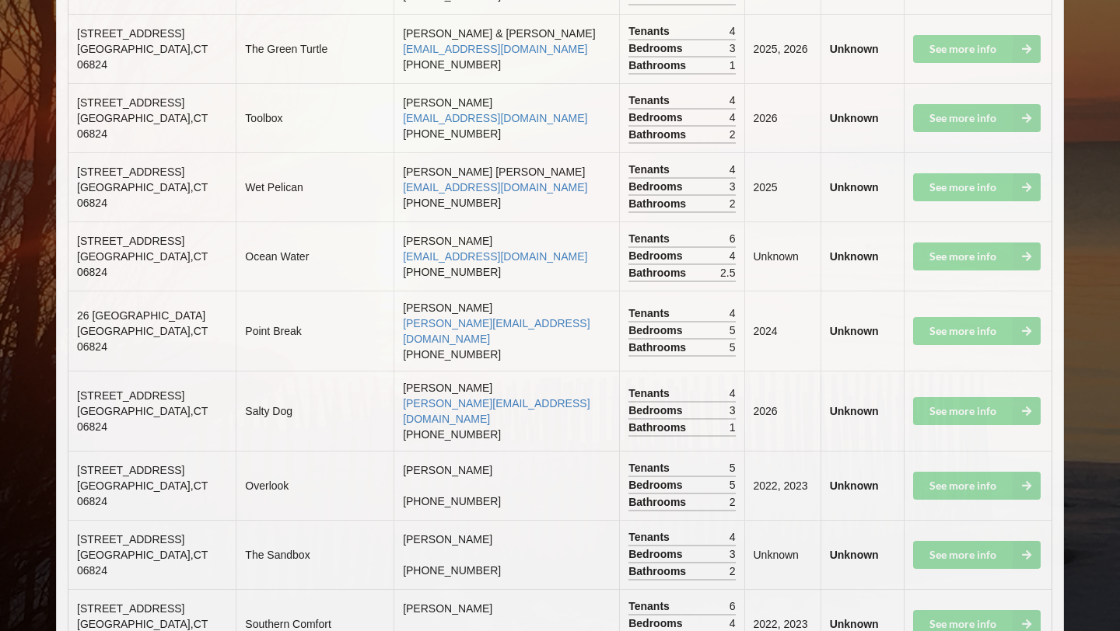
scroll to position [5474, 0]
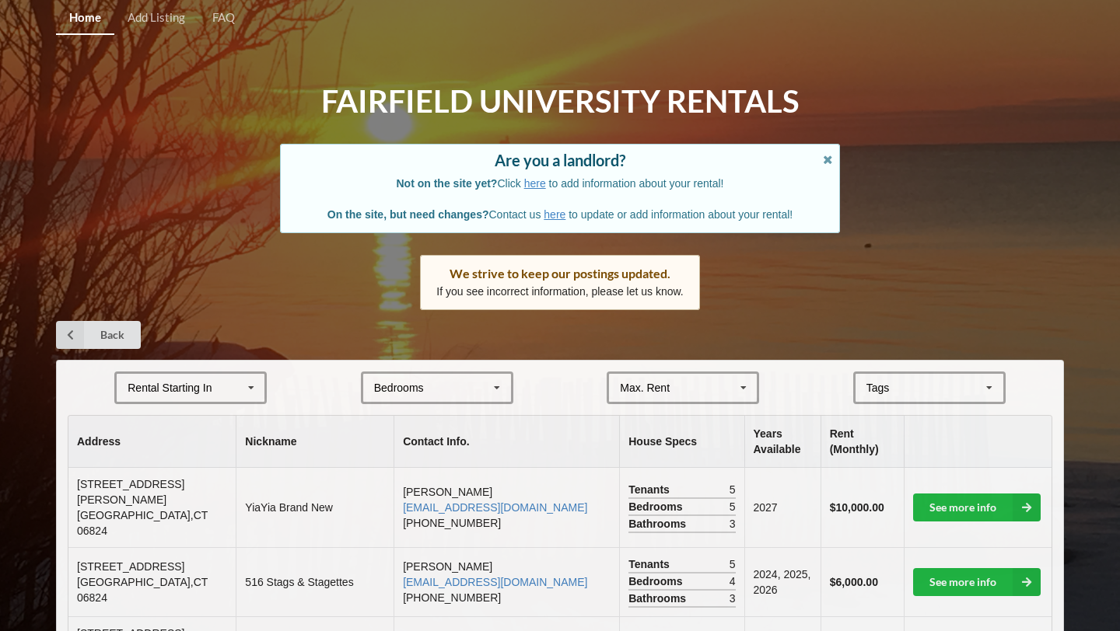
scroll to position [683, 0]
